Goal: Check status: Check status

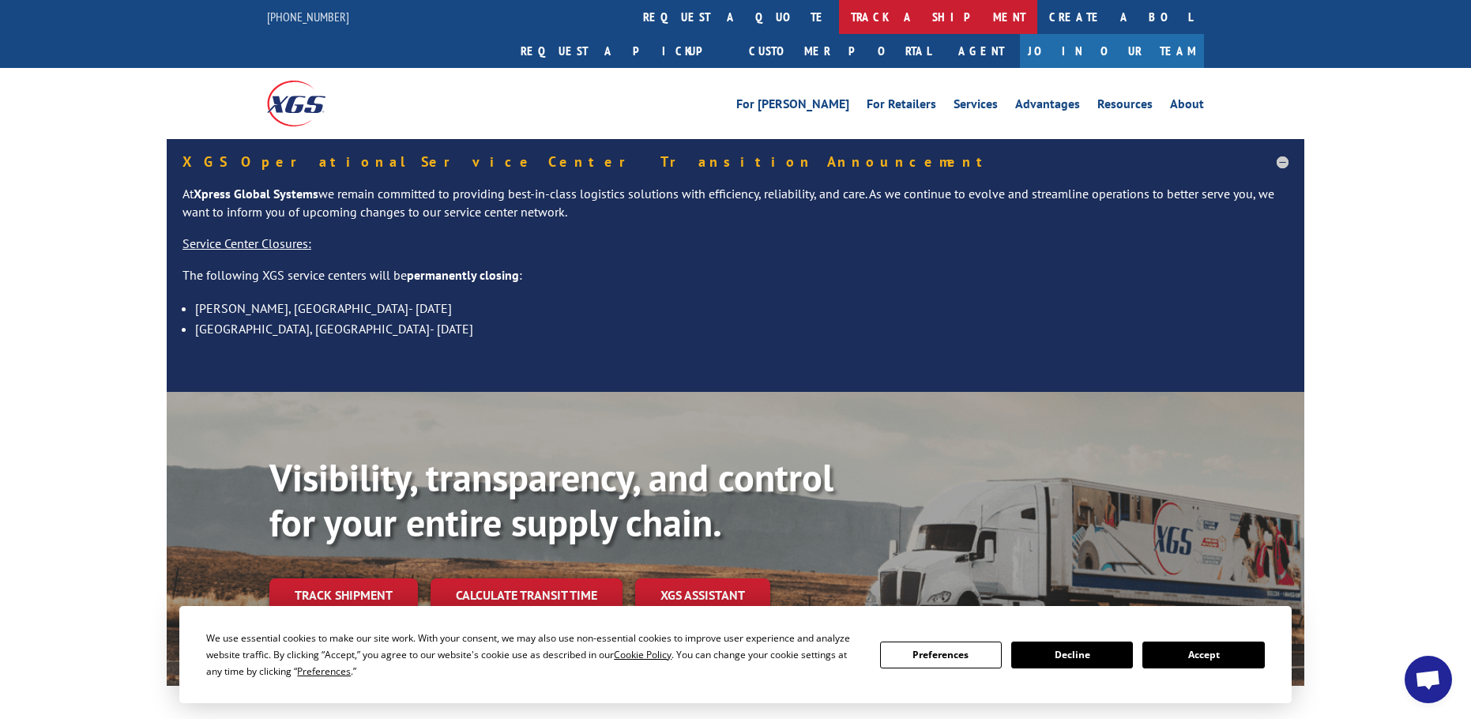
click at [839, 15] on link "track a shipment" at bounding box center [938, 17] width 198 height 34
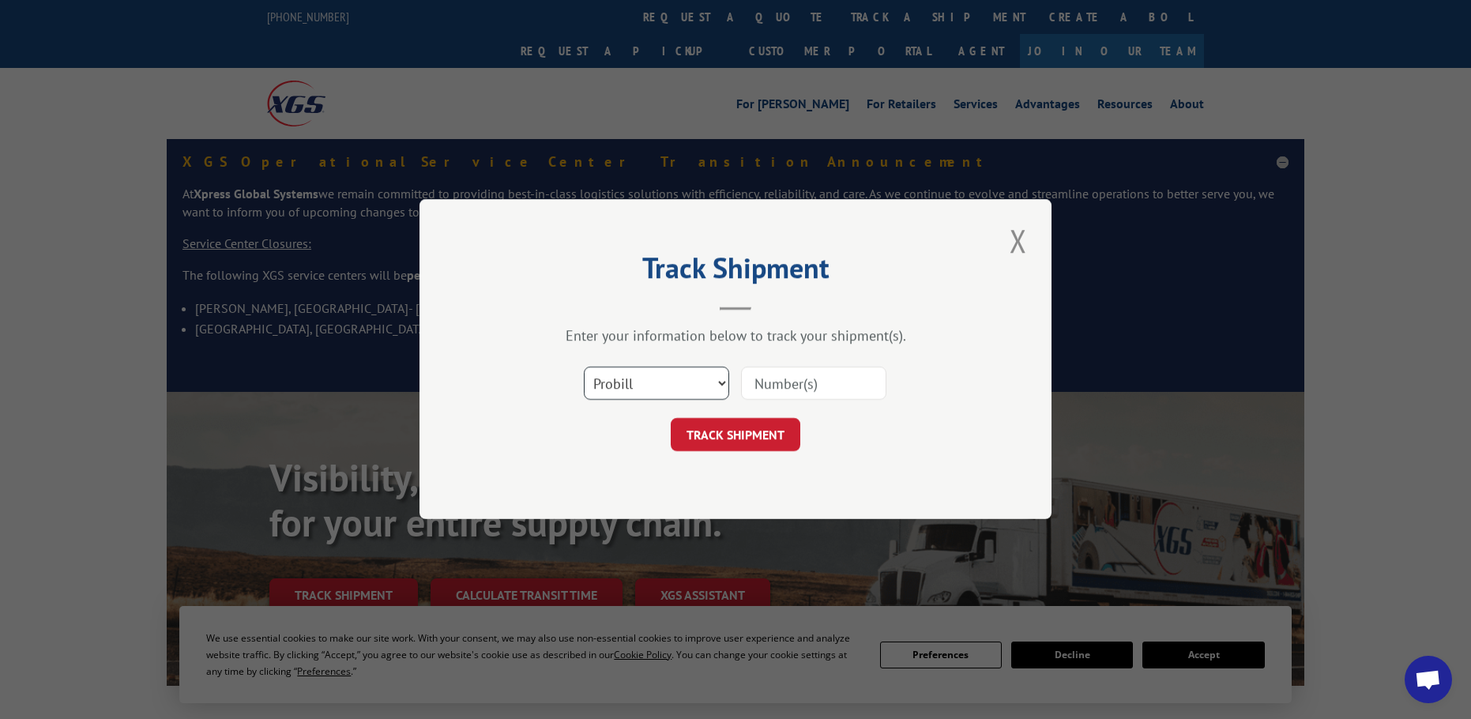
click at [663, 385] on select "Select category... Probill BOL PO" at bounding box center [656, 383] width 145 height 33
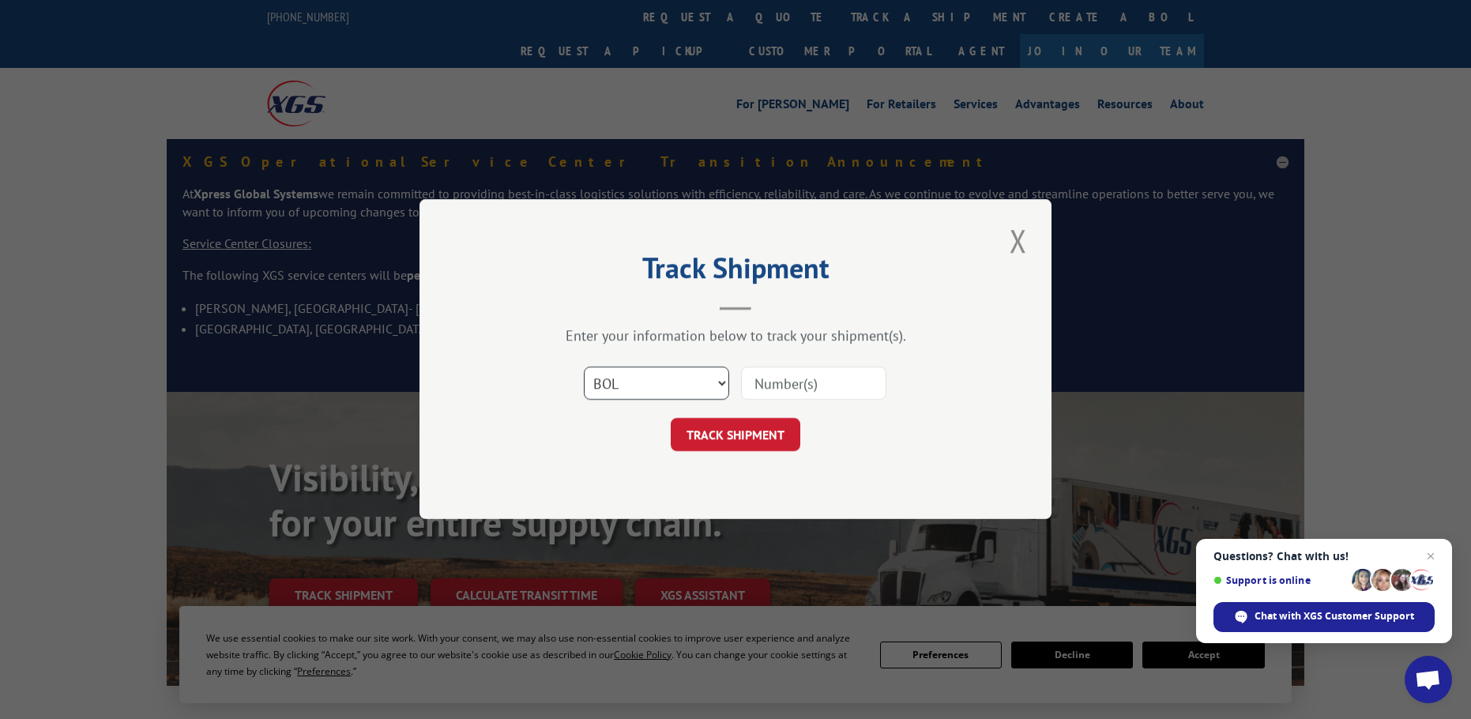
click at [584, 367] on select "Select category... Probill BOL PO" at bounding box center [656, 383] width 145 height 33
click at [757, 382] on input at bounding box center [813, 383] width 145 height 33
click at [709, 384] on select "Select category... Probill BOL PO" at bounding box center [656, 383] width 145 height 33
select select "probill"
click at [584, 367] on select "Select category... Probill BOL PO" at bounding box center [656, 383] width 145 height 33
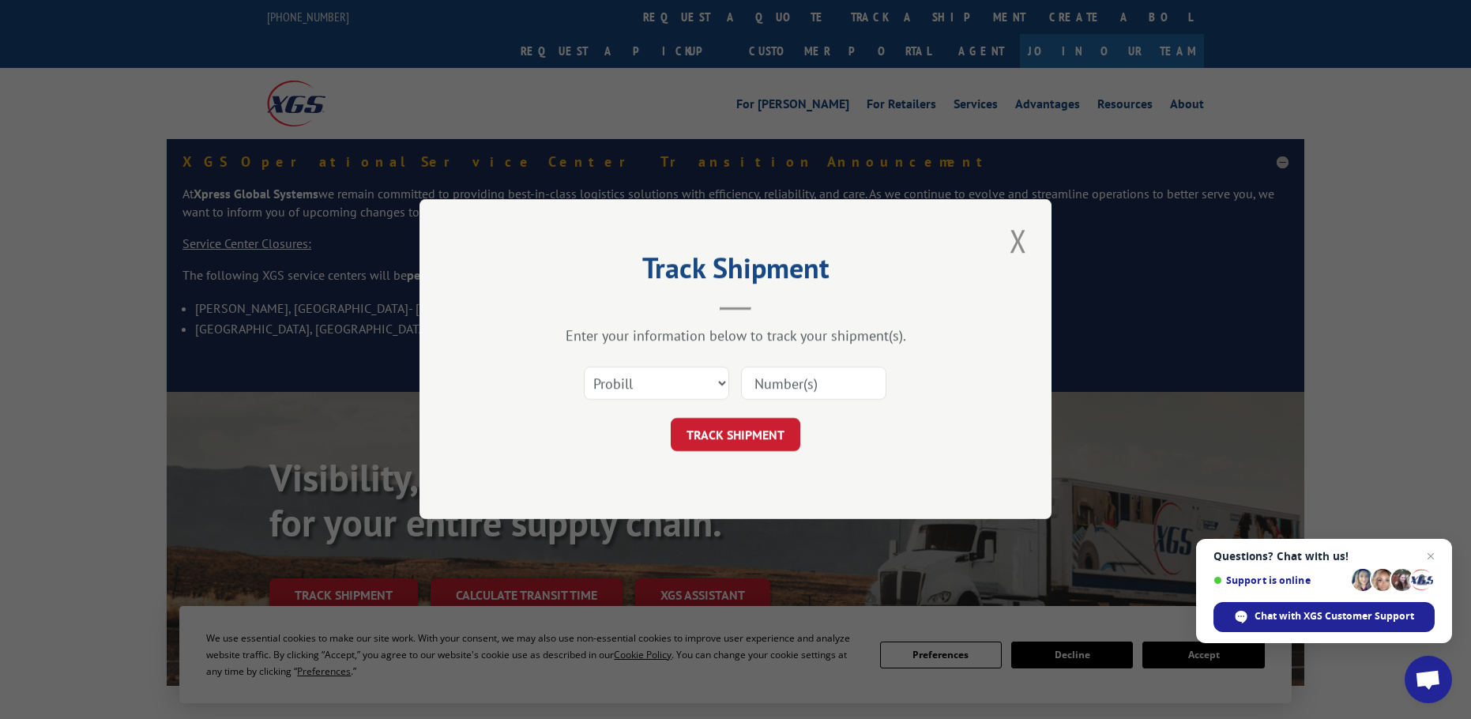
click at [777, 378] on input at bounding box center [813, 383] width 145 height 33
paste input "0003845721"
type input "0003845721"
click at [757, 431] on button "TRACK SHIPMENT" at bounding box center [736, 435] width 130 height 33
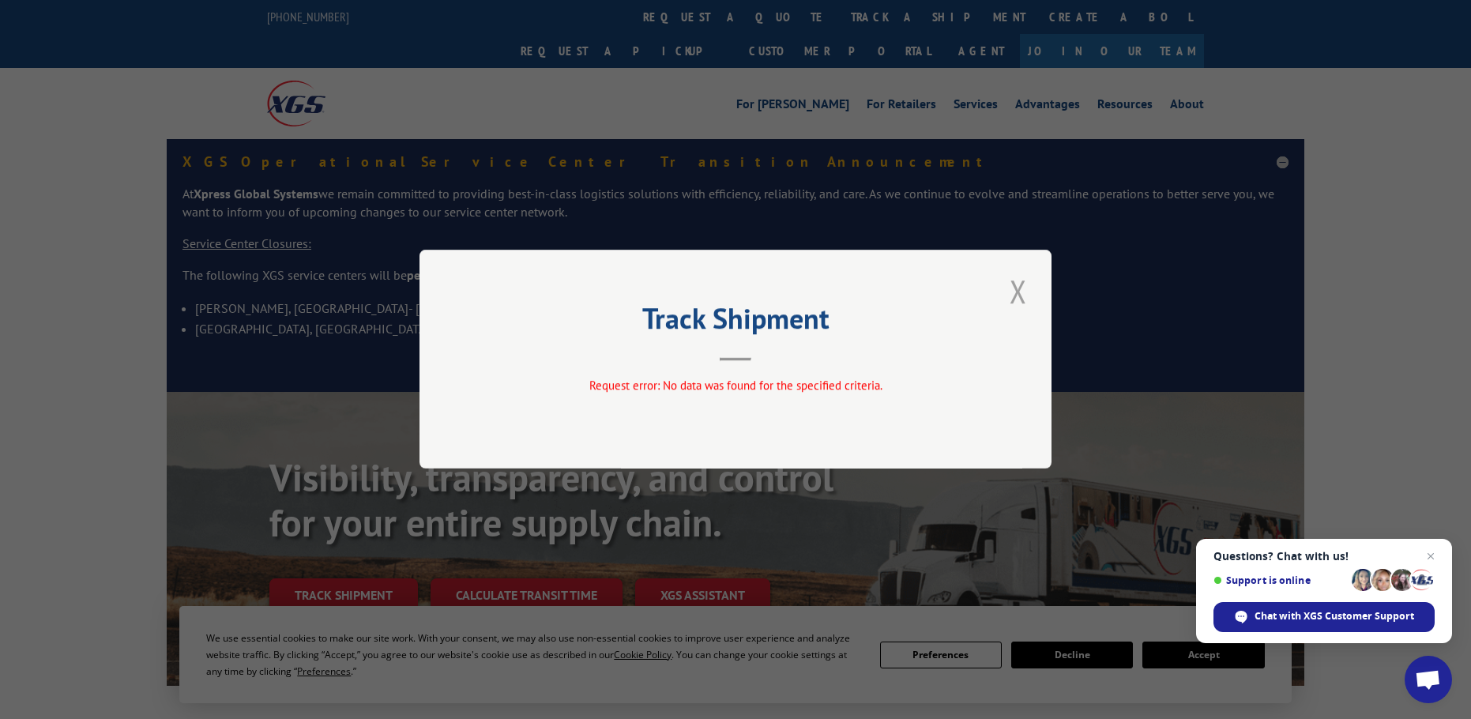
click at [1011, 299] on button "Close modal" at bounding box center [1018, 290] width 27 height 43
